Goal: Information Seeking & Learning: Learn about a topic

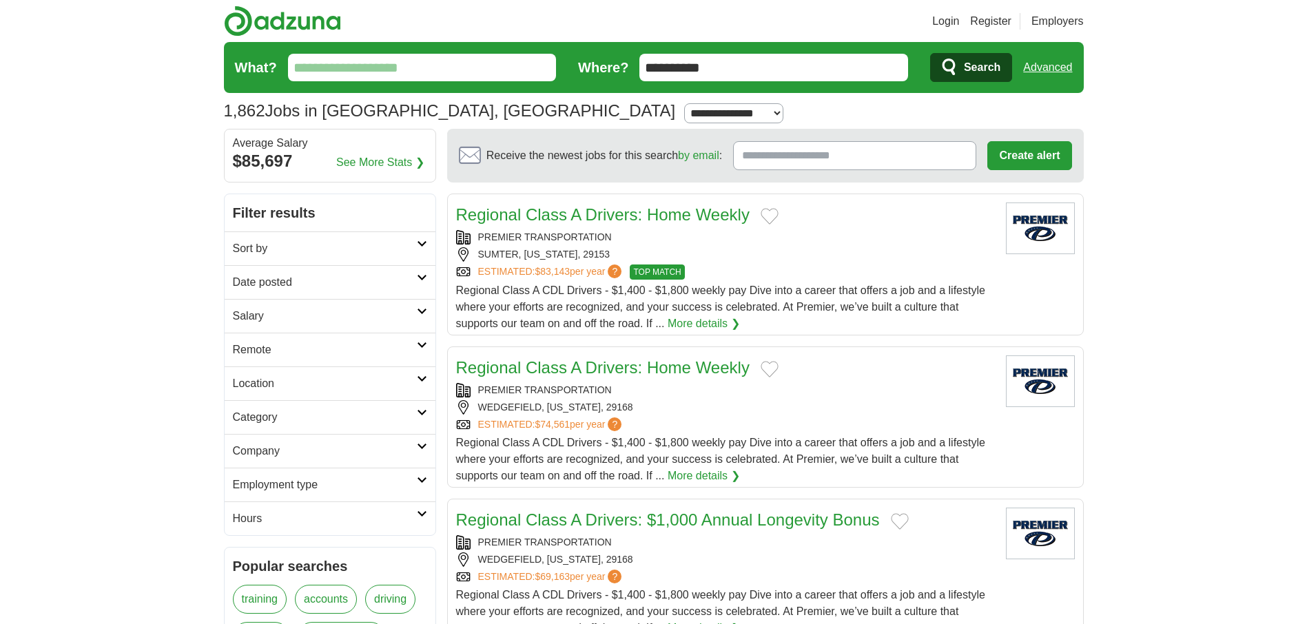
click at [472, 73] on input "What?" at bounding box center [422, 68] width 269 height 28
type input "********"
click at [930, 53] on button "Search" at bounding box center [971, 67] width 82 height 29
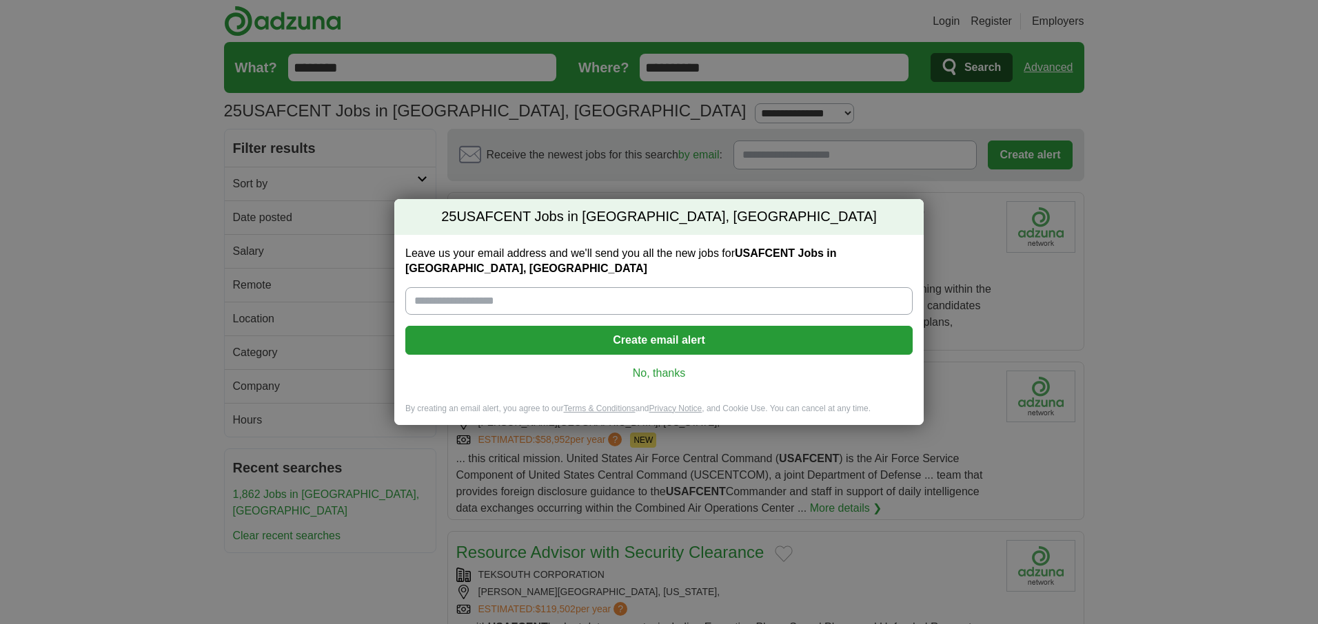
click at [642, 366] on link "No, thanks" at bounding box center [658, 373] width 485 height 15
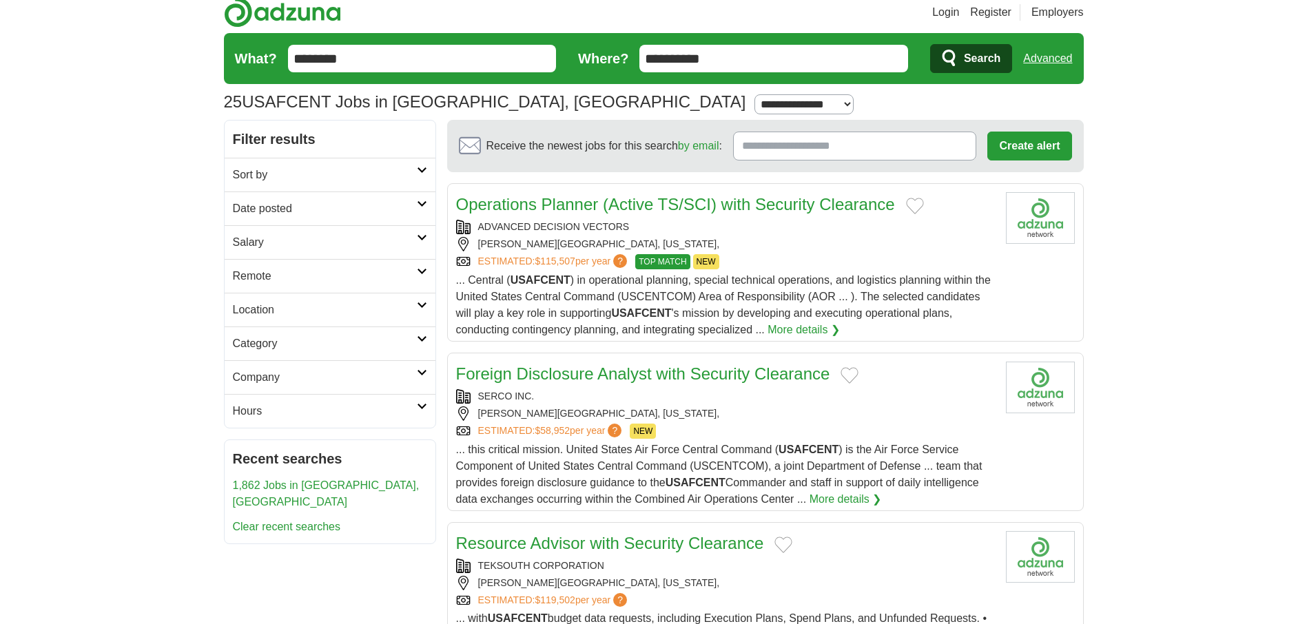
scroll to position [69, 0]
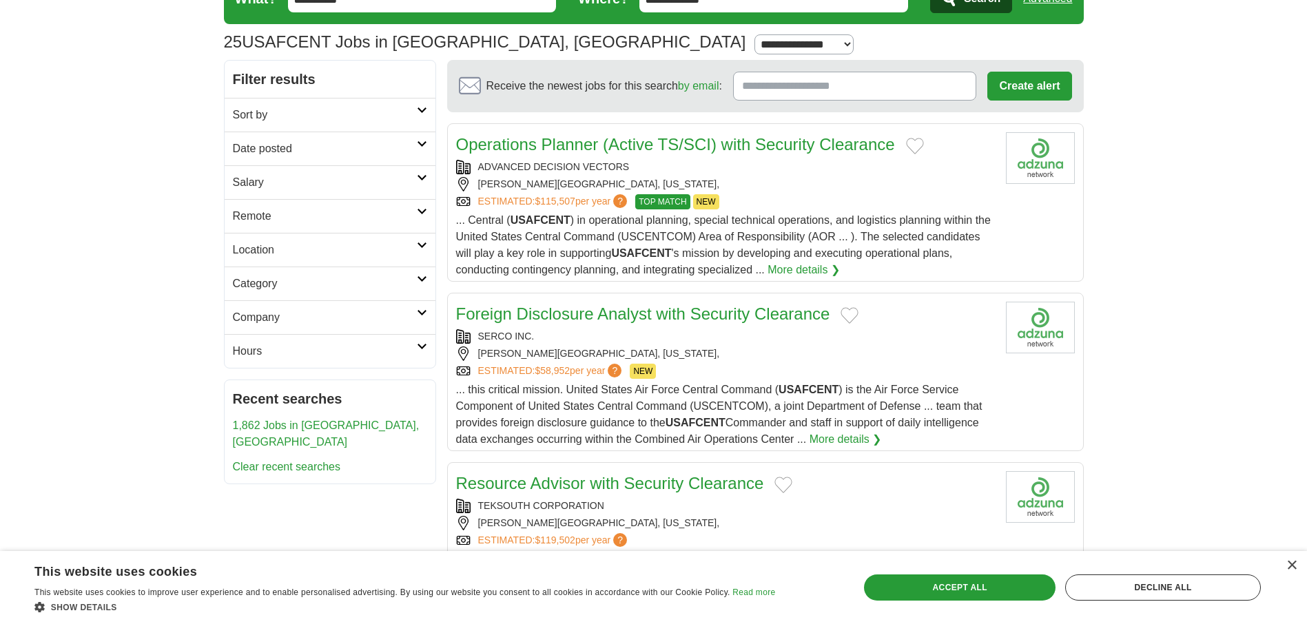
click at [789, 269] on link "More details ❯" at bounding box center [804, 270] width 72 height 17
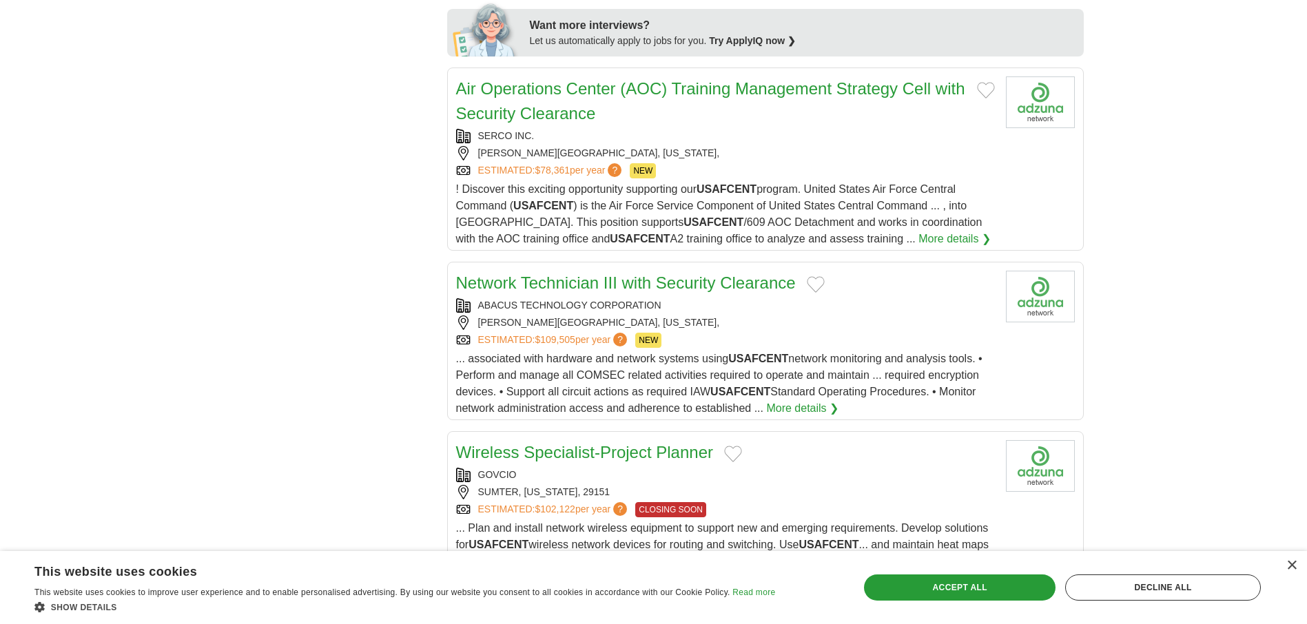
scroll to position [758, 0]
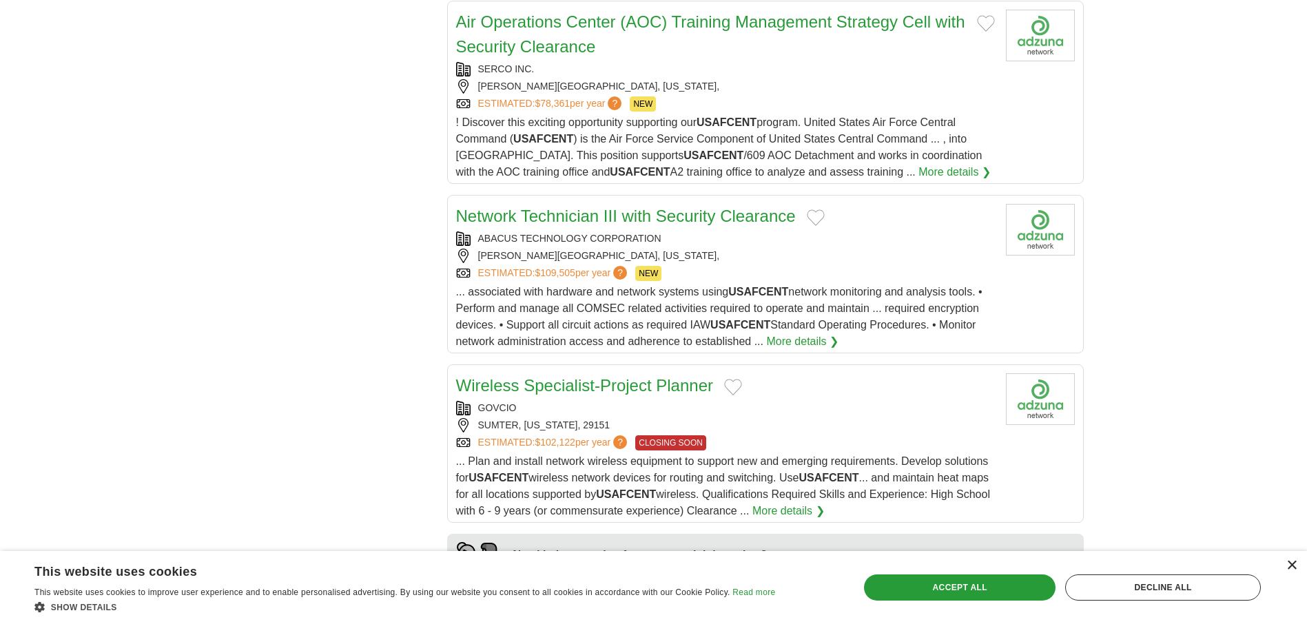
click at [1292, 564] on div "×" at bounding box center [1292, 566] width 10 height 10
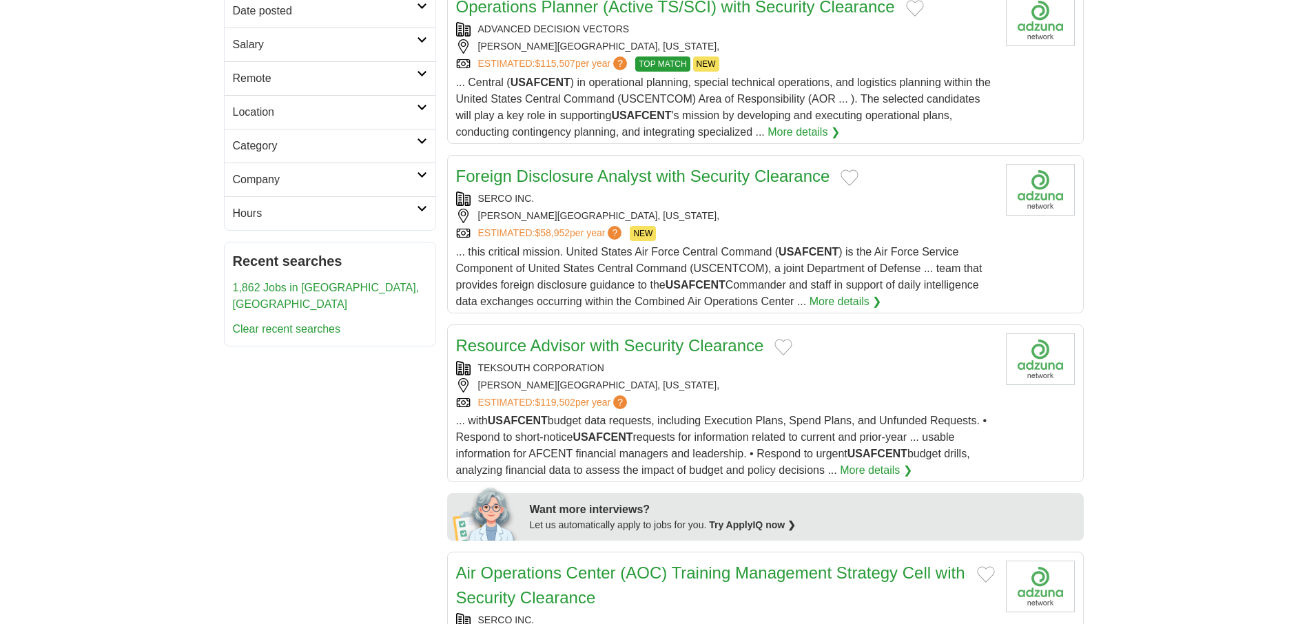
scroll to position [0, 0]
